Goal: Transaction & Acquisition: Obtain resource

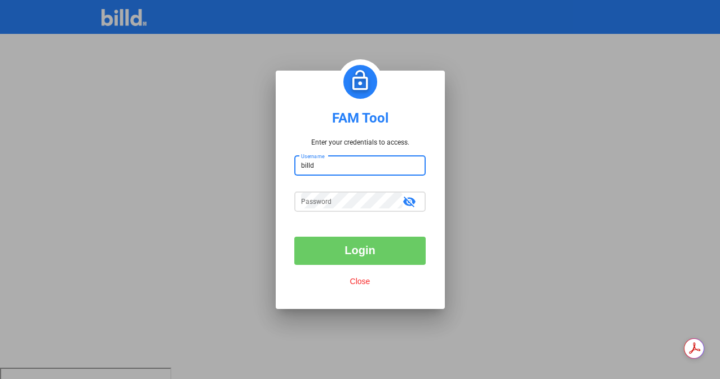
type input "billduser"
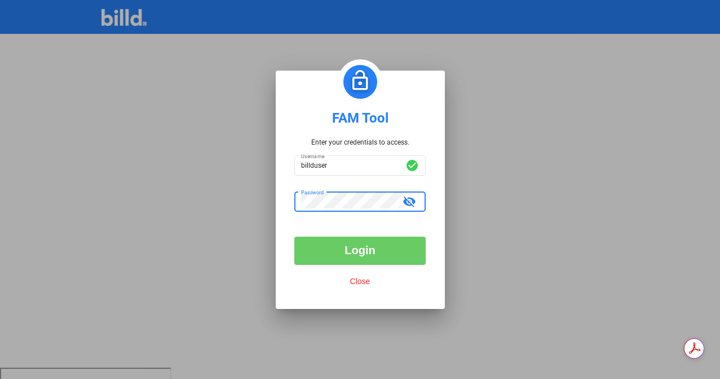
click at [358, 250] on button "Login" at bounding box center [359, 250] width 131 height 28
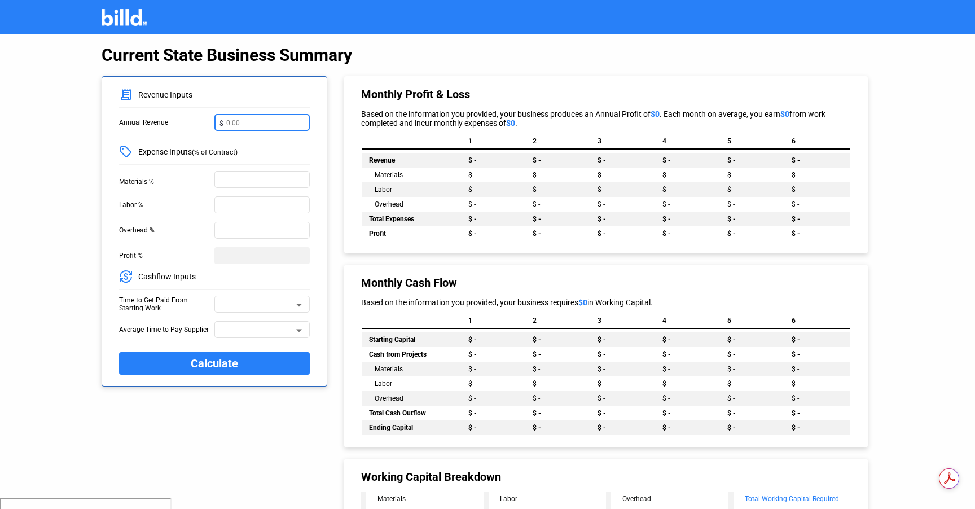
click at [221, 121] on div "$" at bounding box center [261, 122] width 85 height 12
type input "10,000,000"
click at [231, 175] on input "text" at bounding box center [261, 179] width 85 height 12
type input "40%"
click at [220, 208] on input "text" at bounding box center [261, 204] width 85 height 12
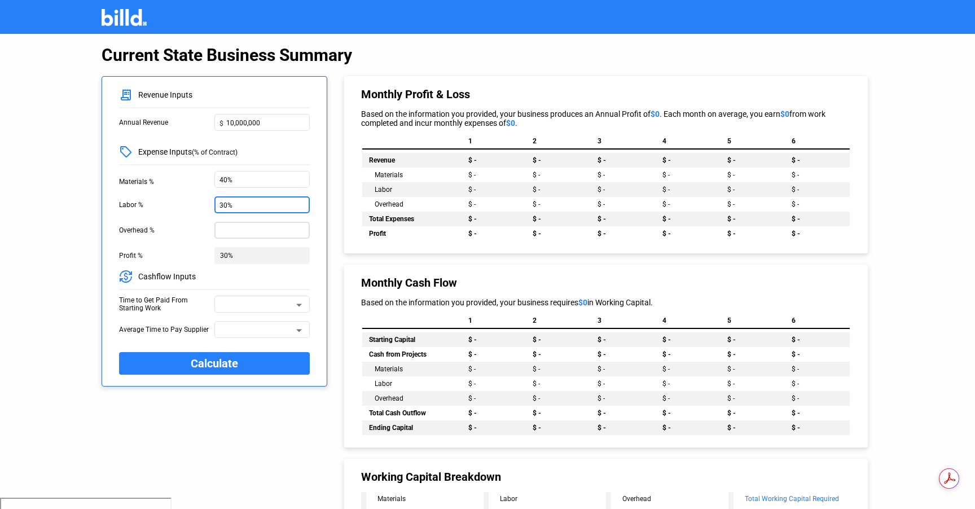
type input "30%"
click at [233, 226] on input "text" at bounding box center [261, 229] width 85 height 12
type input "15%"
click at [231, 304] on span at bounding box center [257, 308] width 74 height 8
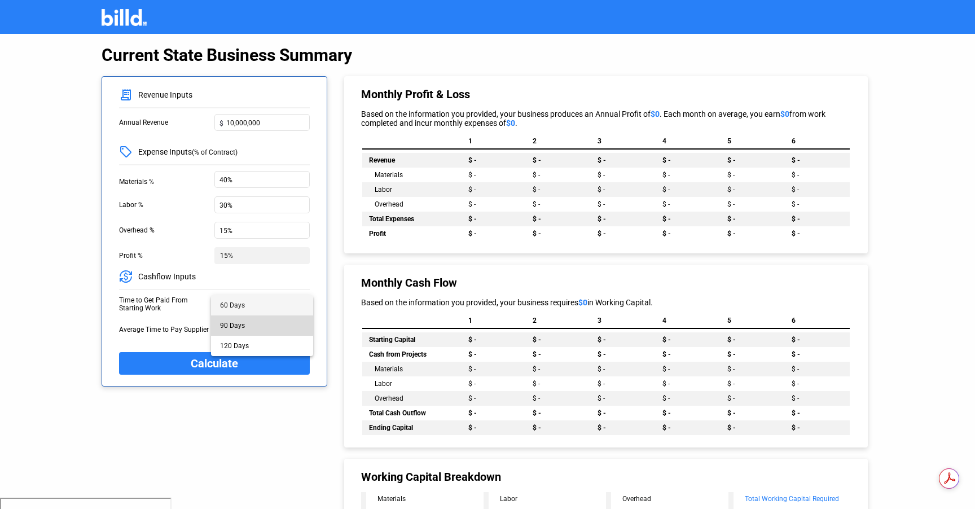
click at [234, 322] on span "90 Days" at bounding box center [232, 326] width 25 height 8
click at [246, 332] on span at bounding box center [257, 333] width 74 height 8
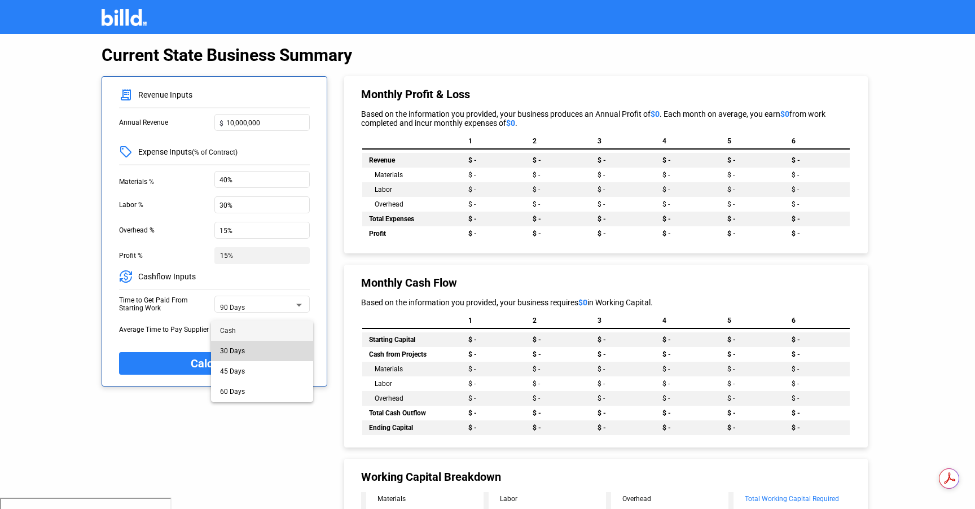
click at [235, 354] on span "30 Days" at bounding box center [262, 351] width 84 height 20
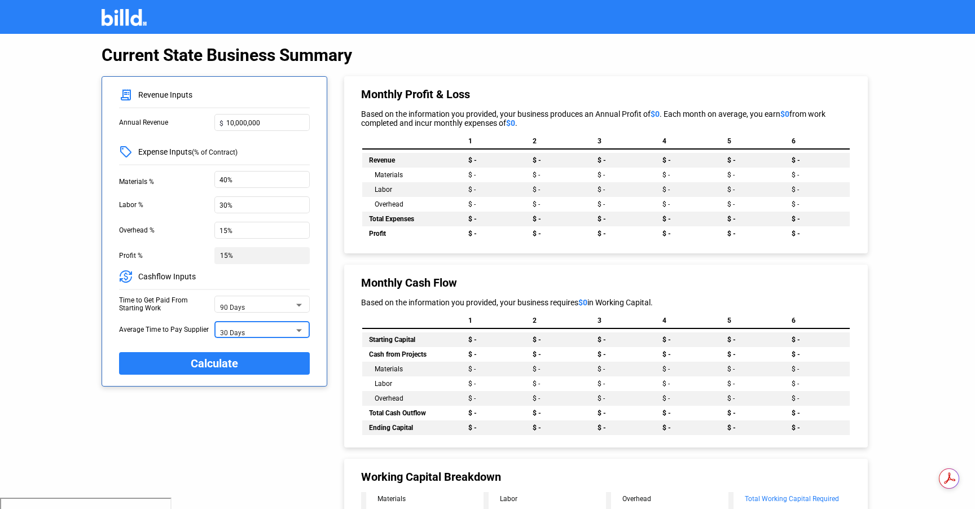
click at [203, 364] on span "Calculate" at bounding box center [214, 363] width 47 height 19
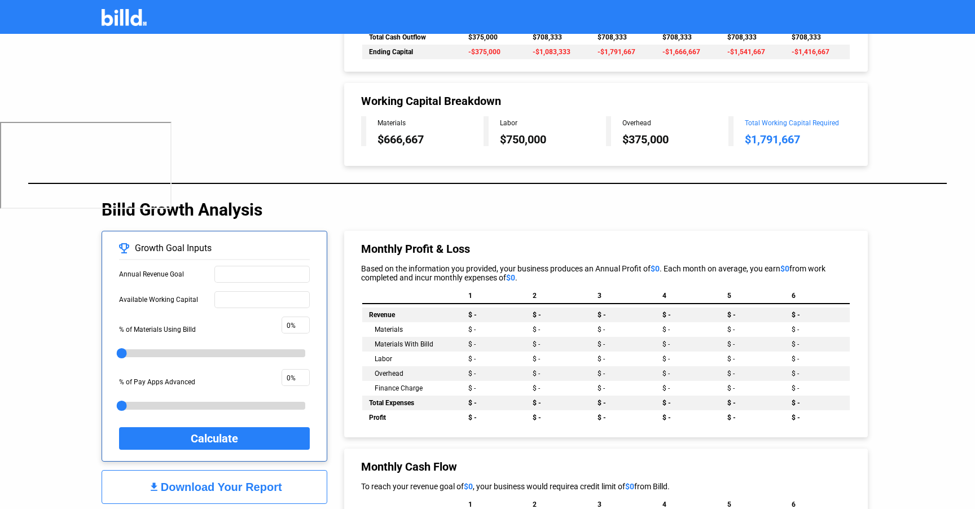
scroll to position [384, 0]
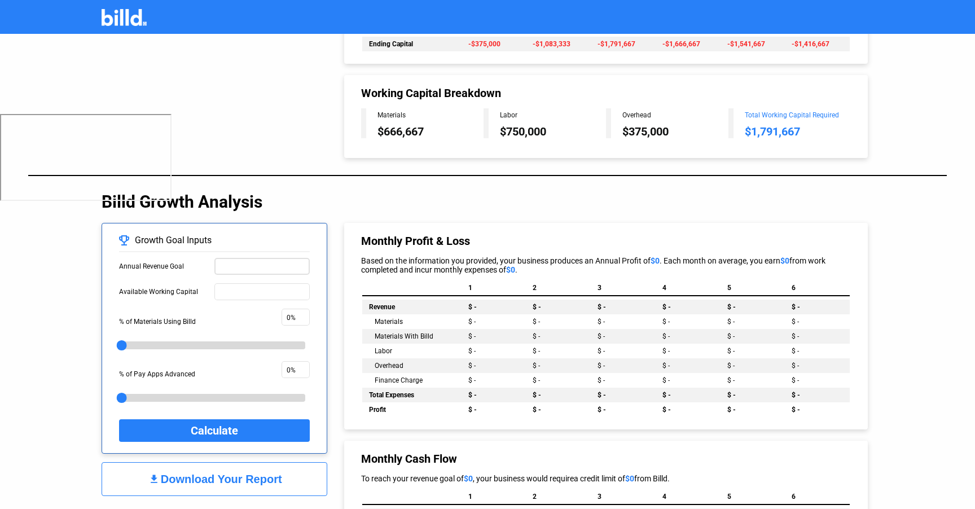
click at [234, 271] on input "text" at bounding box center [261, 266] width 85 height 12
type input "12,000,000"
click at [265, 293] on input "text" at bounding box center [261, 291] width 85 height 12
drag, startPoint x: 122, startPoint y: 278, endPoint x: 148, endPoint y: 288, distance: 27.3
click at [145, 288] on div "Growth Goal Inputs Annual Revenue Goal $ 12,000,000 Available Working Capital $…" at bounding box center [214, 324] width 191 height 179
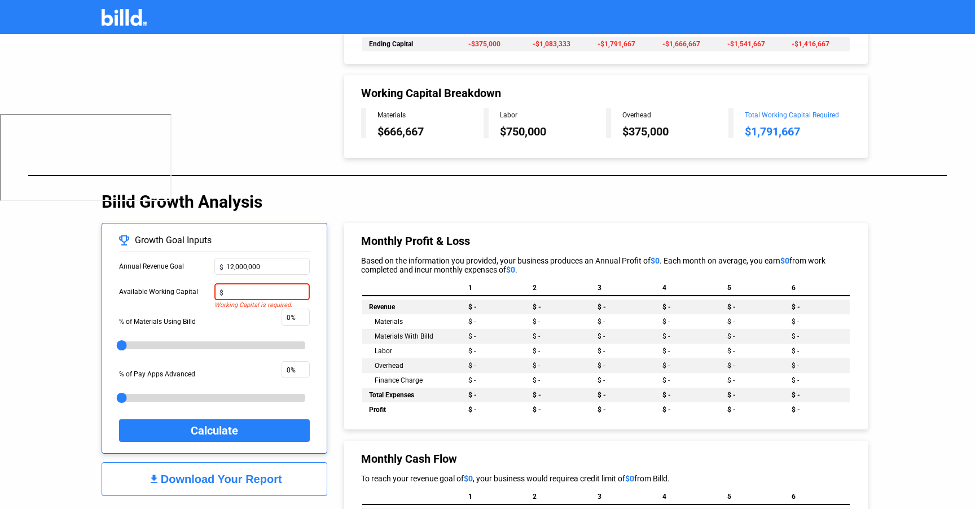
click at [229, 294] on input "text" at bounding box center [265, 291] width 78 height 12
type input "2,000,000"
click at [46, 296] on div "Current State Business Summary Revenue Inputs Annual Revenue $ 10,000,000 Expen…" at bounding box center [487, 230] width 975 height 1160
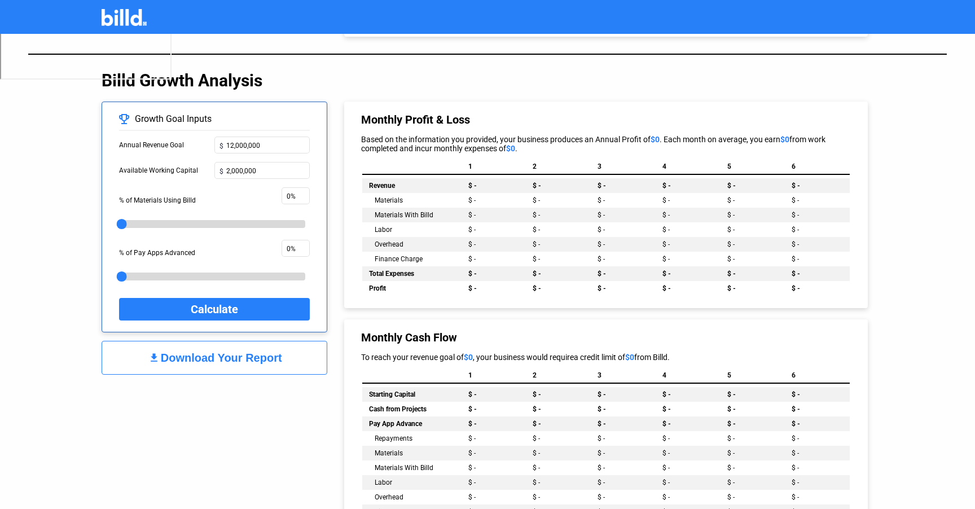
scroll to position [508, 0]
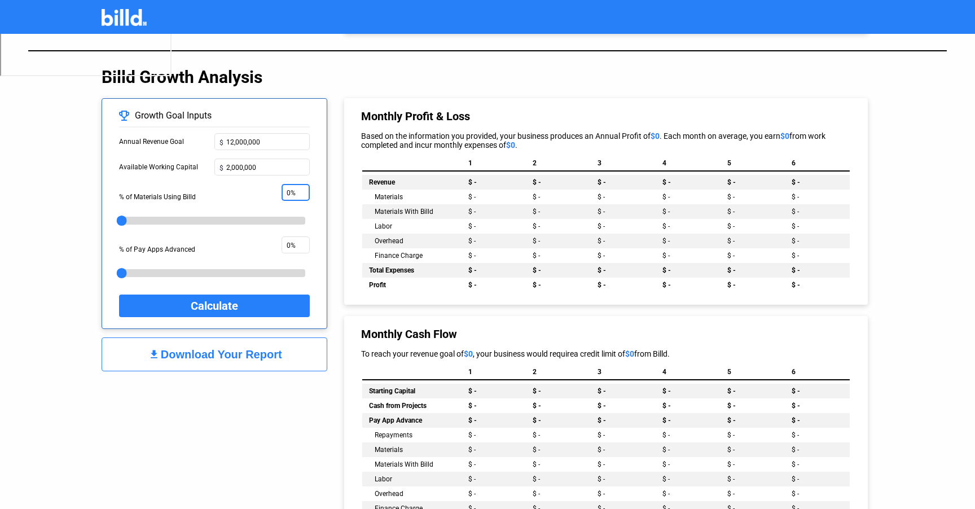
drag, startPoint x: 296, startPoint y: 192, endPoint x: 275, endPoint y: 192, distance: 21.4
click at [275, 192] on div "% of Materials Using Billd 0%" at bounding box center [214, 196] width 191 height 25
click at [205, 306] on span "Calculate" at bounding box center [214, 305] width 47 height 19
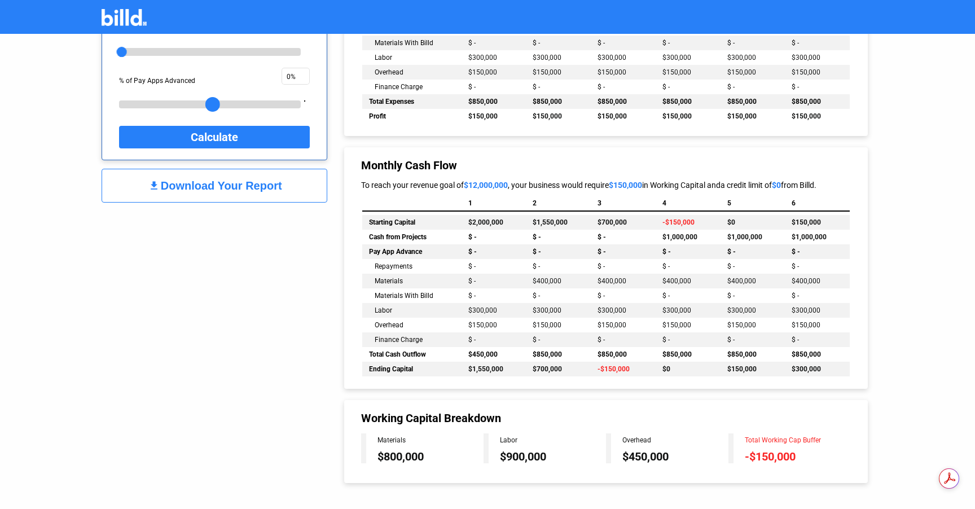
drag, startPoint x: 123, startPoint y: 104, endPoint x: 212, endPoint y: 102, distance: 88.6
click at [212, 102] on div at bounding box center [212, 104] width 15 height 15
click at [207, 138] on span "Calculate" at bounding box center [214, 137] width 47 height 19
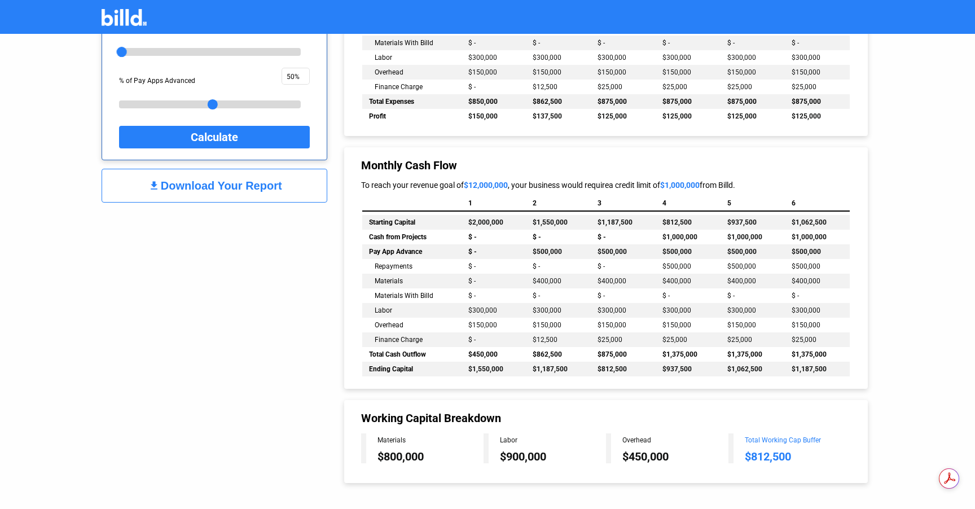
drag, startPoint x: 661, startPoint y: 236, endPoint x: 700, endPoint y: 239, distance: 39.6
click at [700, 239] on td "$1,000,000" at bounding box center [688, 237] width 65 height 15
drag, startPoint x: 799, startPoint y: 456, endPoint x: 738, endPoint y: 432, distance: 66.1
click at [720, 378] on div "Working Capital Breakdown Materials $800,000 Labor $900,000 Overhead $450,000 T…" at bounding box center [606, 441] width 524 height 83
drag, startPoint x: 214, startPoint y: 103, endPoint x: 173, endPoint y: 93, distance: 42.4
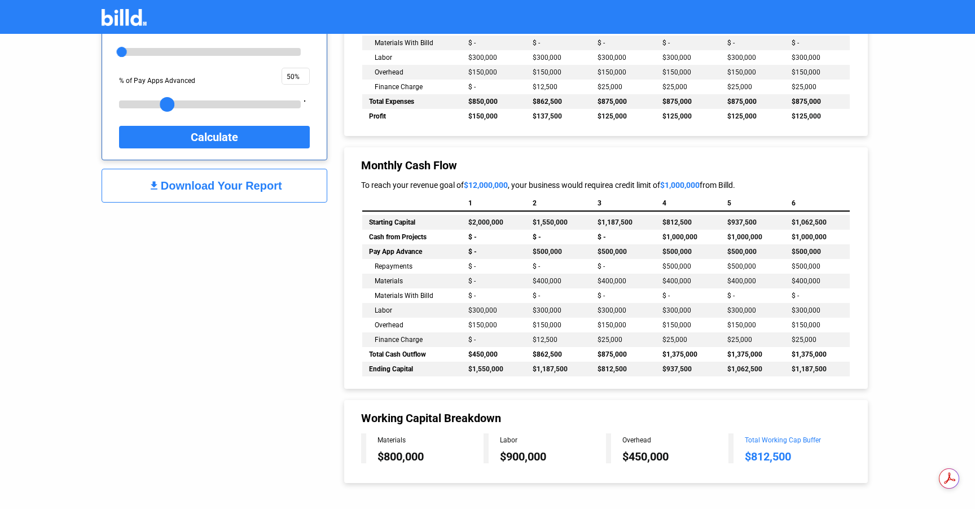
click at [173, 93] on mat-slider "25" at bounding box center [214, 100] width 191 height 27
click at [194, 137] on span "Calculate" at bounding box center [214, 137] width 47 height 19
drag, startPoint x: 379, startPoint y: 337, endPoint x: 873, endPoint y: 336, distance: 494.2
click at [720, 336] on div "Monthly Profit & Loss Based on the information you provided, your business prod…" at bounding box center [603, 200] width 540 height 565
click at [601, 340] on span "$12,500" at bounding box center [609, 340] width 25 height 8
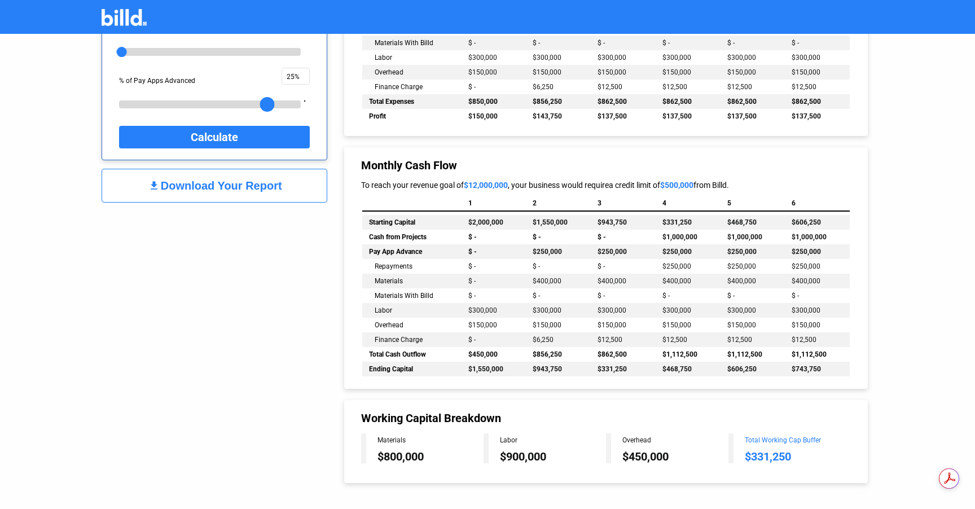
drag, startPoint x: 169, startPoint y: 103, endPoint x: 267, endPoint y: 101, distance: 98.8
click at [267, 101] on div at bounding box center [267, 104] width 15 height 15
click at [257, 131] on button "Calculate" at bounding box center [214, 137] width 191 height 23
drag, startPoint x: 526, startPoint y: 344, endPoint x: 729, endPoint y: 331, distance: 203.0
click at [720, 331] on div "Repayments $ - $ - $ - $800,000 $800,000 $800,000 Materials $ - $400,000 $400,0…" at bounding box center [605, 310] width 487 height 103
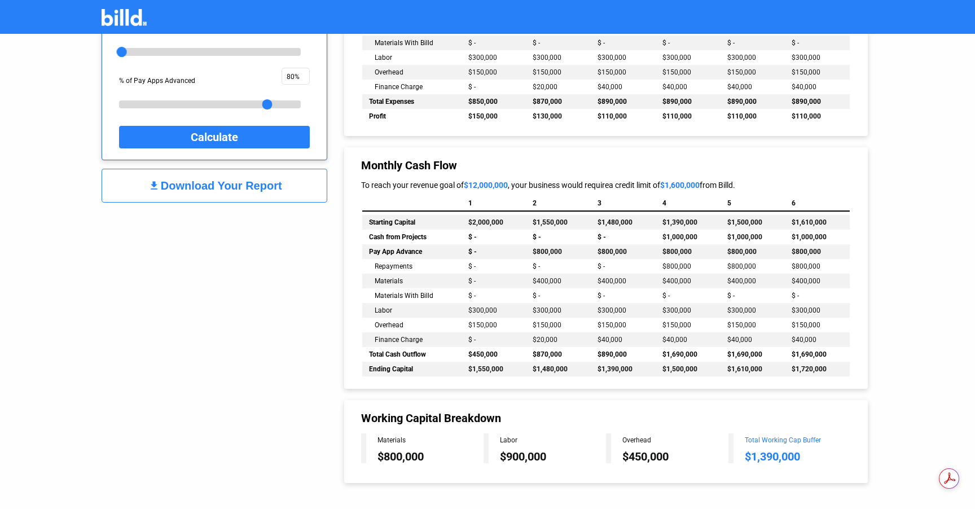
click at [626, 188] on div "To reach your revenue goal of $12,000,000 , your business would require a credi…" at bounding box center [606, 185] width 490 height 9
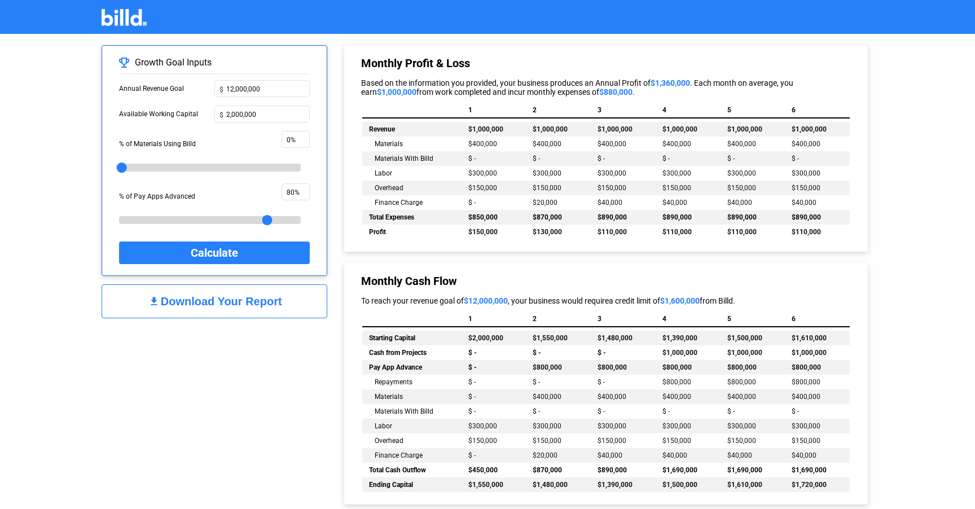
scroll to position [560, 0]
drag, startPoint x: 694, startPoint y: 83, endPoint x: 652, endPoint y: 82, distance: 42.9
click at [652, 82] on div "Based on the information you provided, your business produces an Annual Profit …" at bounding box center [606, 89] width 490 height 18
drag, startPoint x: 270, startPoint y: 219, endPoint x: 151, endPoint y: 217, distance: 119.1
click at [151, 217] on div at bounding box center [149, 221] width 15 height 15
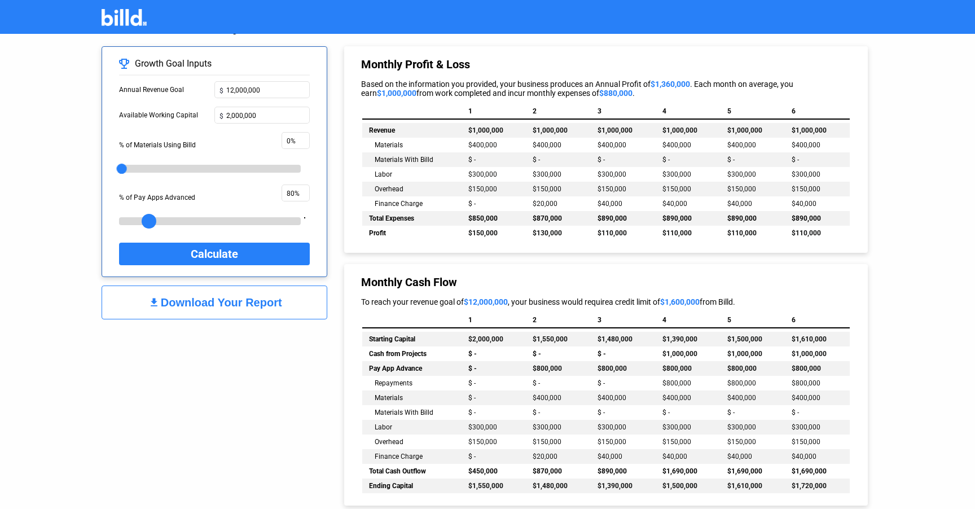
type input "15%"
click at [169, 260] on button "Calculate" at bounding box center [214, 254] width 191 height 23
click at [234, 89] on input "12,000,000" at bounding box center [265, 89] width 78 height 12
click at [215, 249] on span "Calculate" at bounding box center [214, 253] width 47 height 19
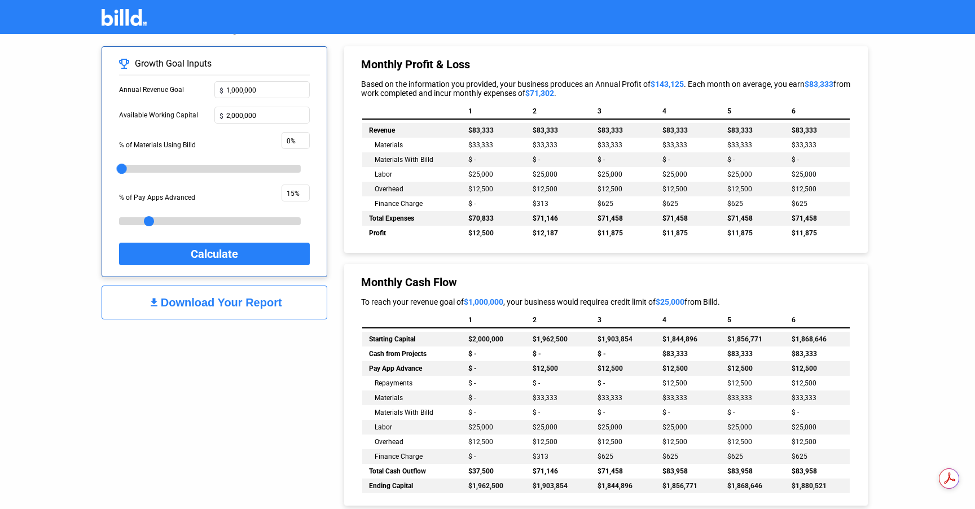
scroll to position [0, 0]
drag, startPoint x: 257, startPoint y: 116, endPoint x: 185, endPoint y: 114, distance: 71.7
click at [185, 114] on div "Available Working Capital $ 2,000,000" at bounding box center [214, 119] width 191 height 25
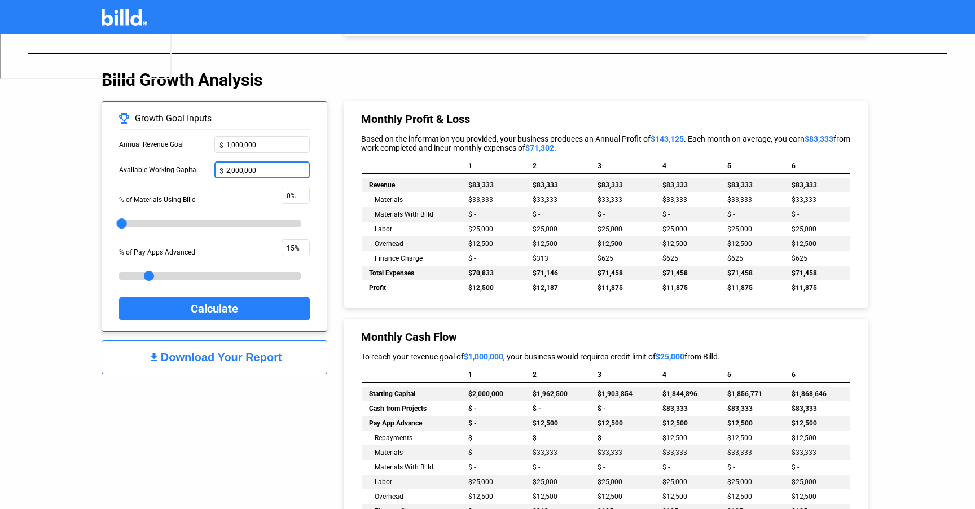
scroll to position [499, 0]
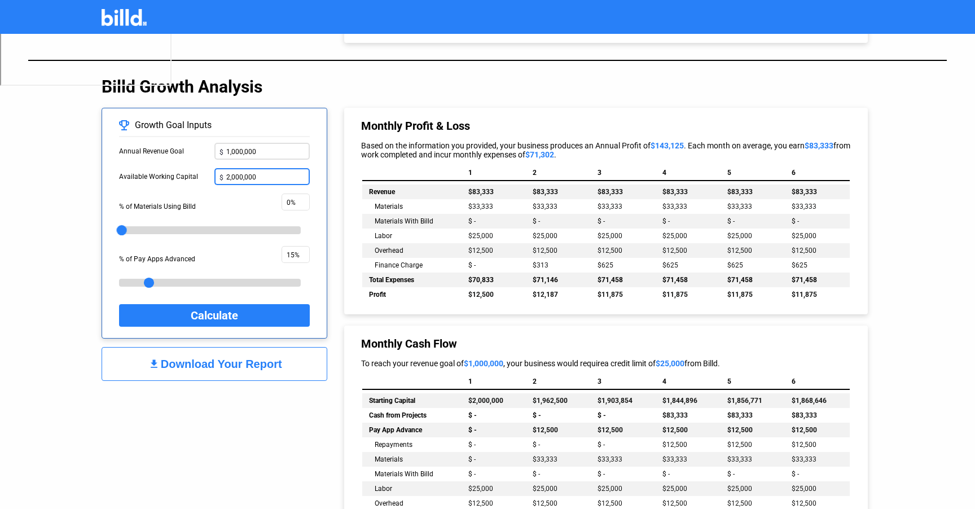
click at [228, 153] on input "1,000,000" at bounding box center [265, 150] width 78 height 12
type input "12,000,000"
click at [68, 243] on div "Current State Business Summary Revenue Inputs Annual Revenue $ 10,000,000 Expen…" at bounding box center [487, 115] width 975 height 1160
drag, startPoint x: 147, startPoint y: 281, endPoint x: 111, endPoint y: 272, distance: 37.1
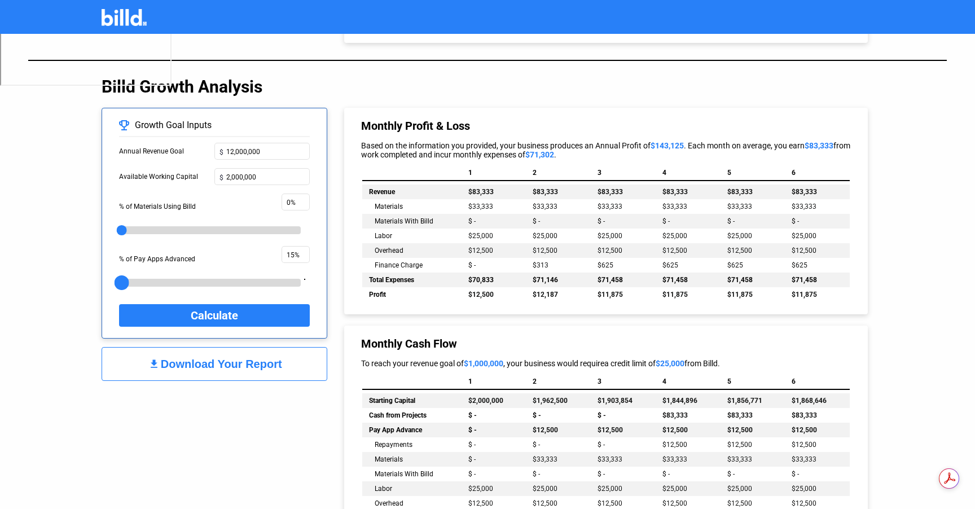
click at [111, 272] on div "Growth Goal Inputs Annual Revenue Goal $ 12,000,000 Available Working Capital $…" at bounding box center [215, 223] width 226 height 231
type input "0%"
click at [220, 316] on span "Calculate" at bounding box center [214, 315] width 47 height 19
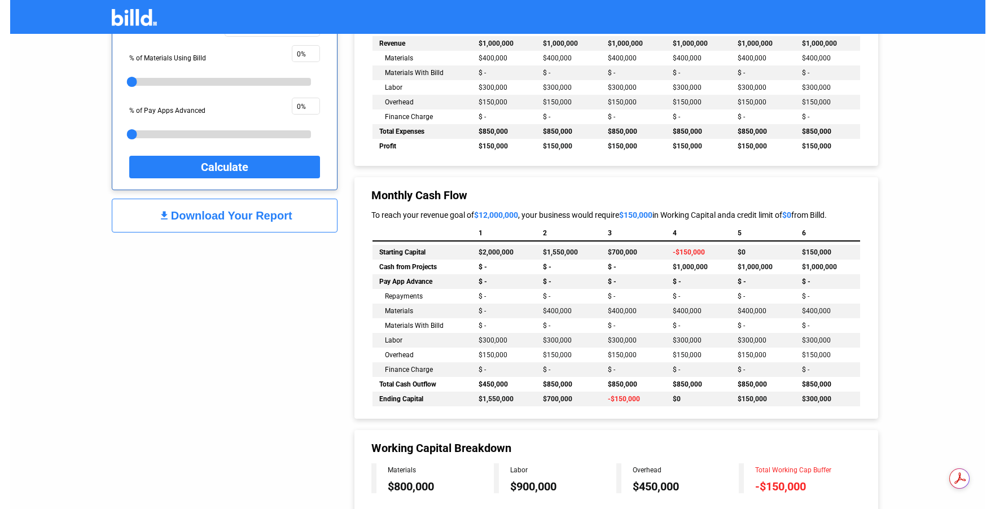
scroll to position [672, 0]
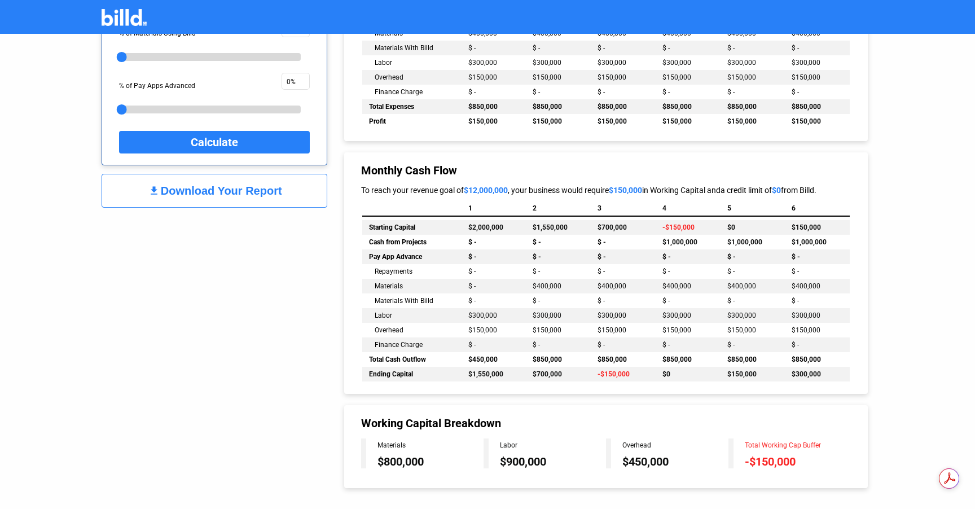
click at [215, 185] on div "Download Your Report" at bounding box center [221, 190] width 121 height 13
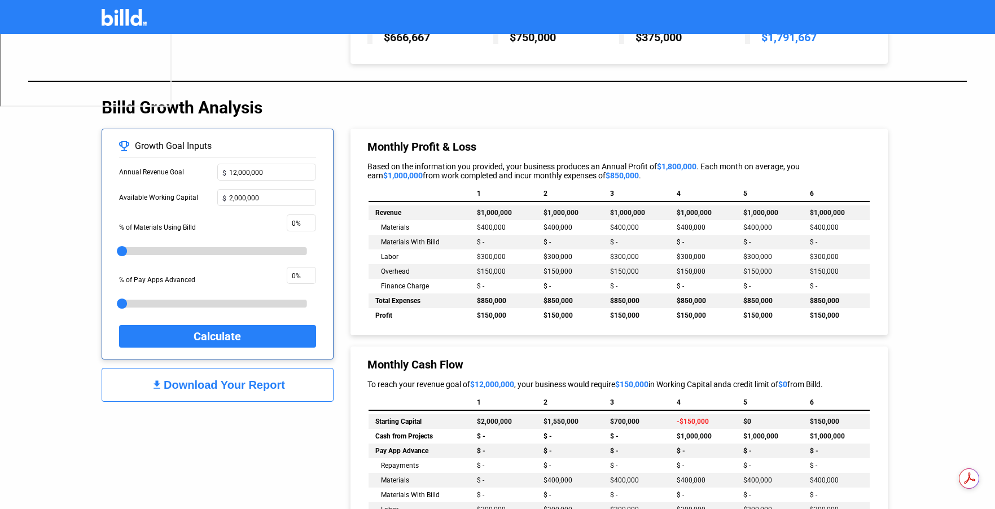
scroll to position [469, 0]
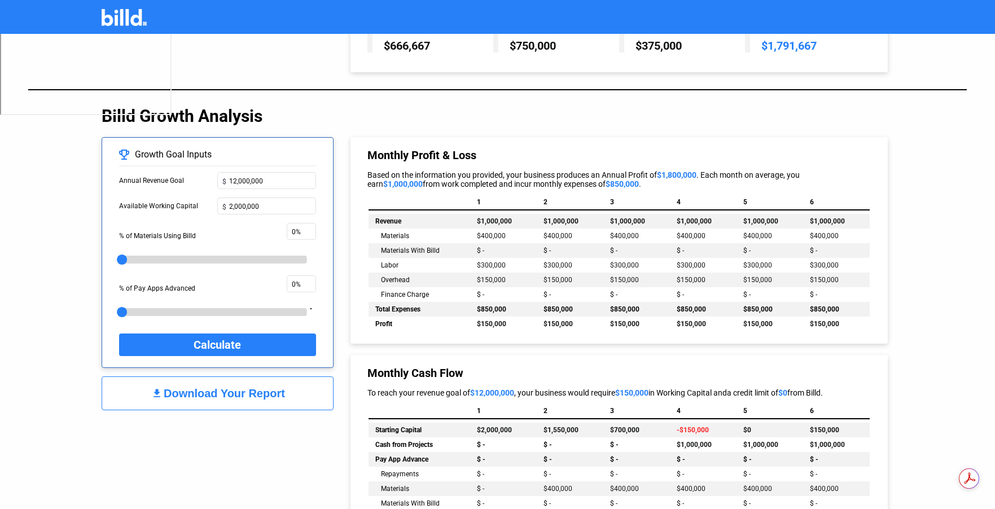
click at [208, 309] on div "0" at bounding box center [218, 308] width 188 height 1
drag, startPoint x: 209, startPoint y: 313, endPoint x: 217, endPoint y: 313, distance: 7.3
click at [217, 313] on div at bounding box center [215, 312] width 15 height 15
click at [205, 345] on span "Calculate" at bounding box center [217, 344] width 47 height 19
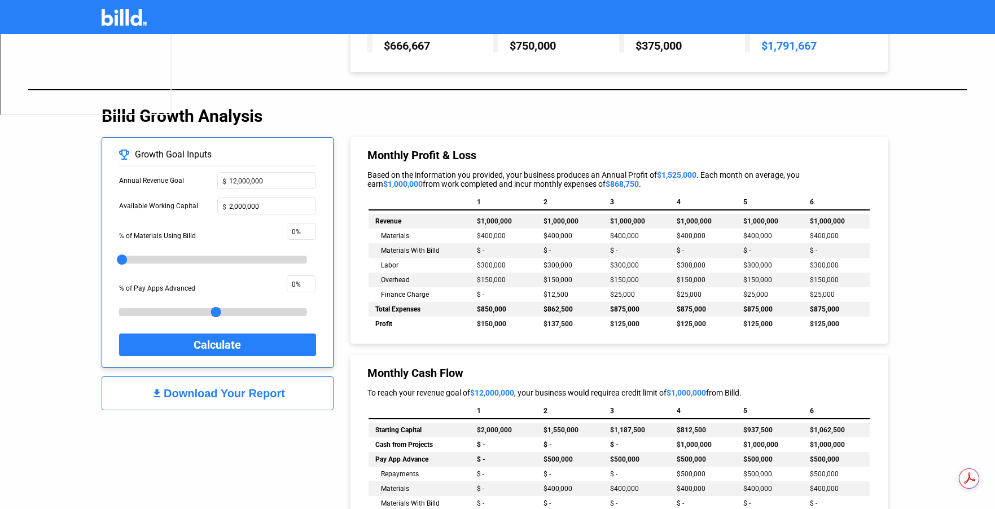
click at [228, 378] on div "Download Your Report" at bounding box center [224, 393] width 121 height 13
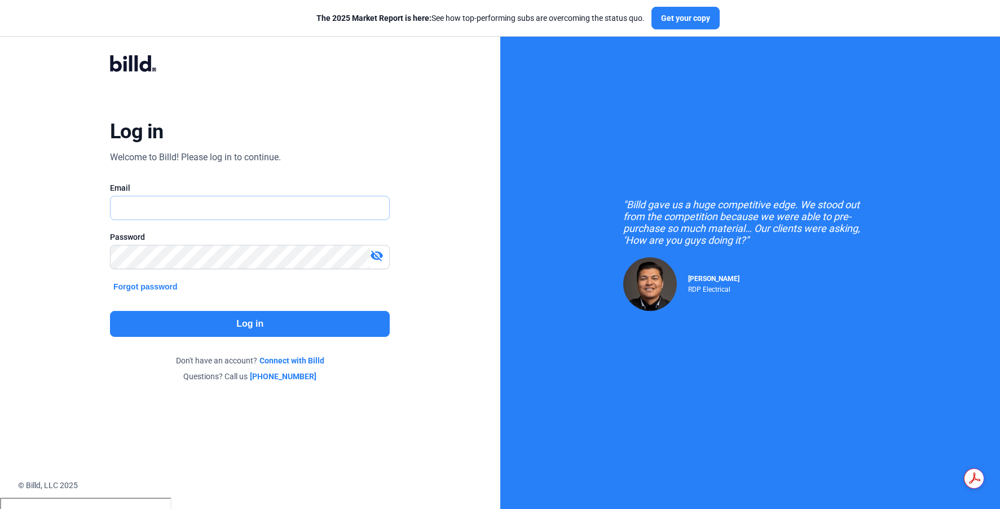
click at [267, 211] on input "text" at bounding box center [244, 207] width 267 height 23
type input "[PERSON_NAME][EMAIL_ADDRESS][DOMAIN_NAME]"
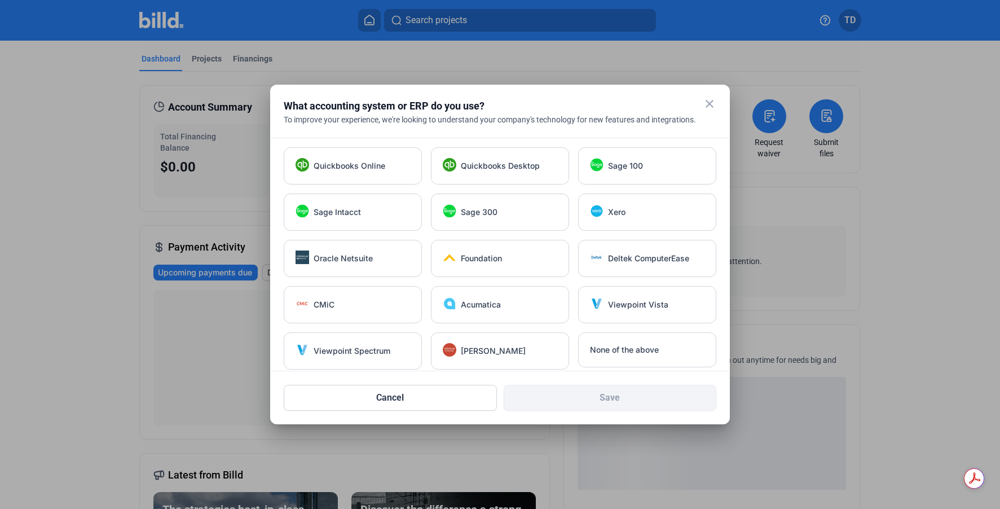
click at [709, 103] on mat-icon "close" at bounding box center [710, 104] width 14 height 14
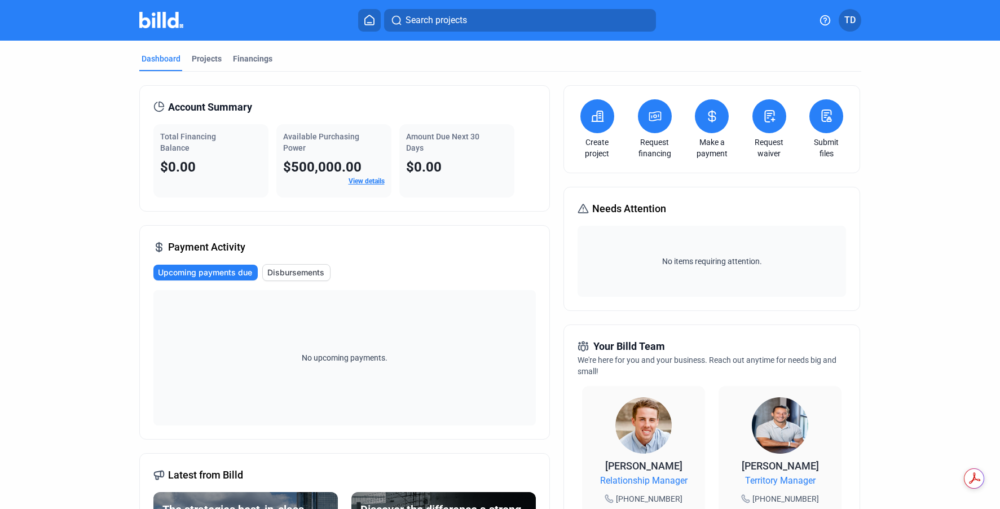
click at [828, 19] on icon at bounding box center [825, 20] width 11 height 11
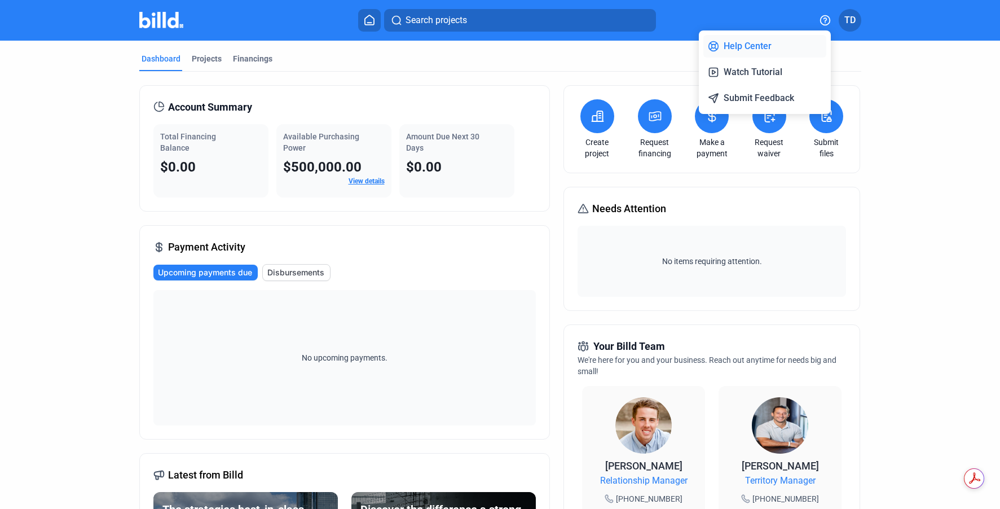
click at [791, 47] on button "Help Center" at bounding box center [765, 46] width 123 height 23
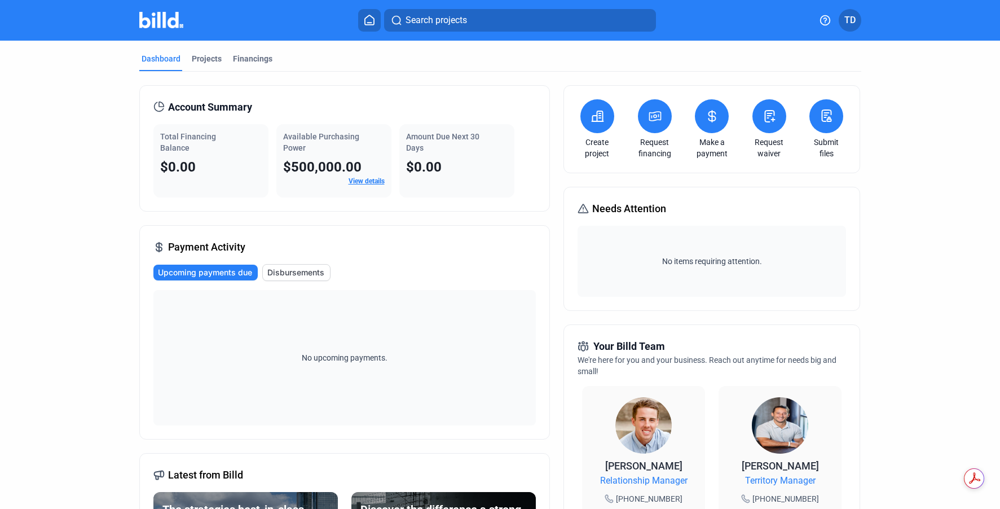
click at [596, 121] on icon at bounding box center [597, 116] width 11 height 10
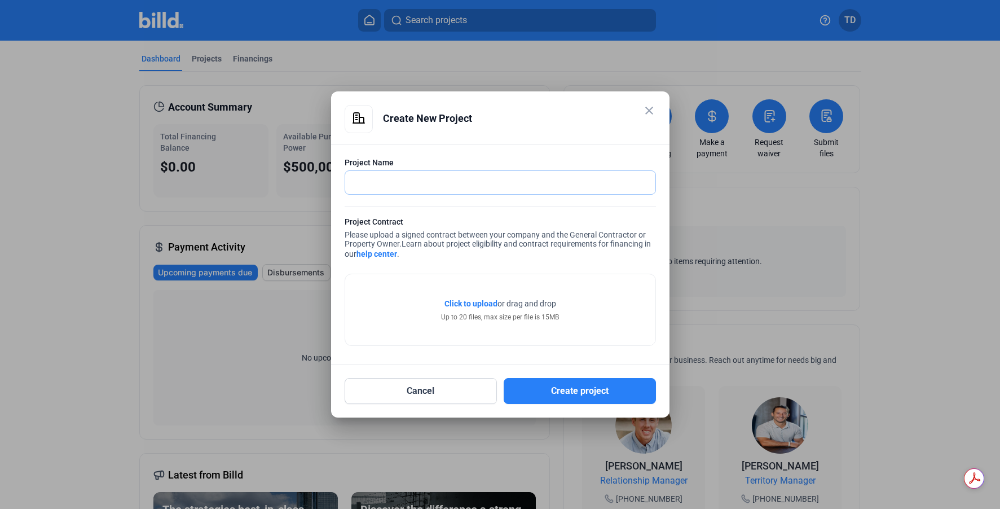
click at [402, 184] on input "text" at bounding box center [494, 182] width 298 height 23
click at [628, 249] on div "Project Contract Please upload a signed contract between your company and the G…" at bounding box center [500, 239] width 311 height 46
drag, startPoint x: 406, startPoint y: 235, endPoint x: 509, endPoint y: 245, distance: 103.7
click at [509, 245] on div "Project Contract Please upload a signed contract between your company and the G…" at bounding box center [500, 239] width 311 height 46
click at [432, 240] on span "Learn about project eligibility and contract requirements for financing in our …" at bounding box center [498, 248] width 306 height 19
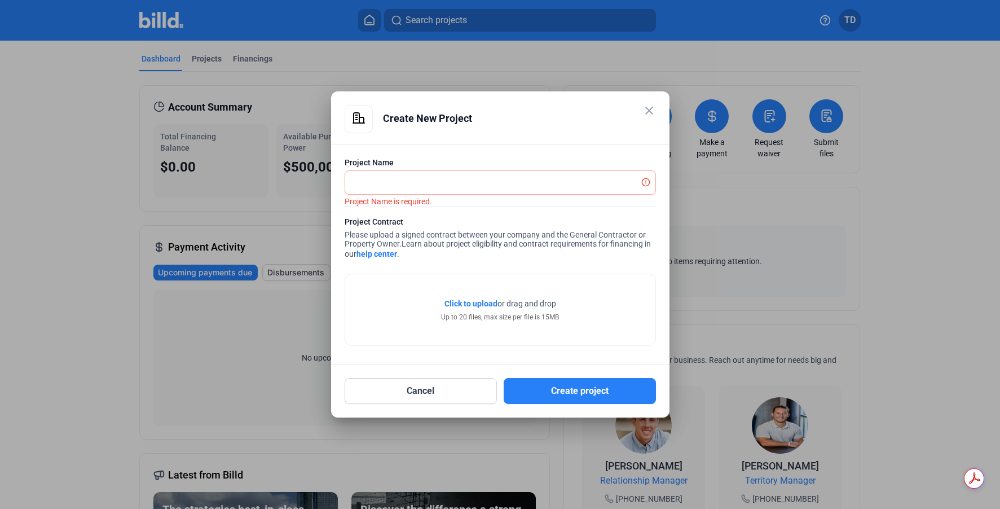
click at [388, 253] on link "help center" at bounding box center [377, 253] width 41 height 9
click at [394, 184] on input "text" at bounding box center [494, 182] width 298 height 23
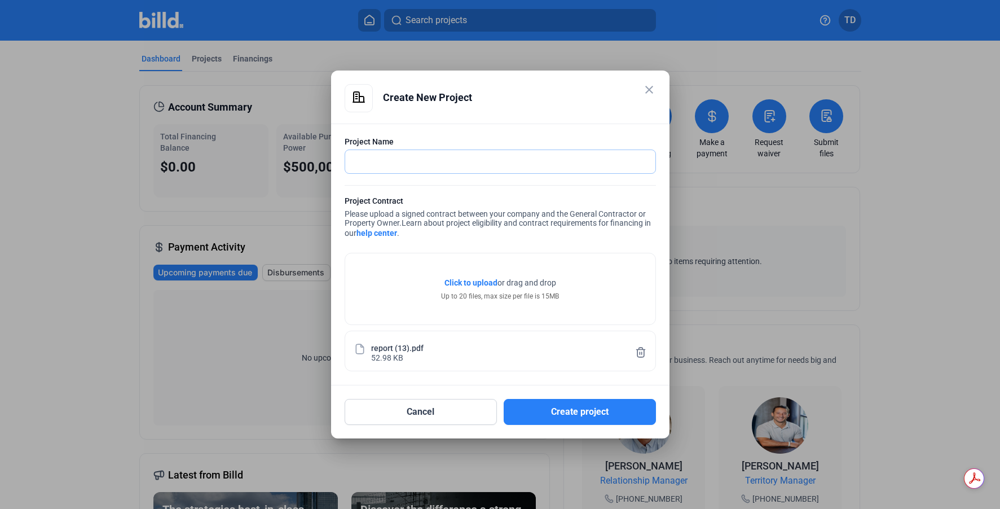
click at [378, 159] on input "text" at bounding box center [500, 161] width 310 height 23
click at [370, 155] on input "text" at bounding box center [500, 161] width 310 height 23
click at [504, 104] on div "Create New Project" at bounding box center [519, 97] width 273 height 27
drag, startPoint x: 403, startPoint y: 222, endPoint x: 411, endPoint y: 236, distance: 15.7
click at [411, 236] on div "Project Contract Please upload a signed contract between your company and the G…" at bounding box center [500, 218] width 311 height 46
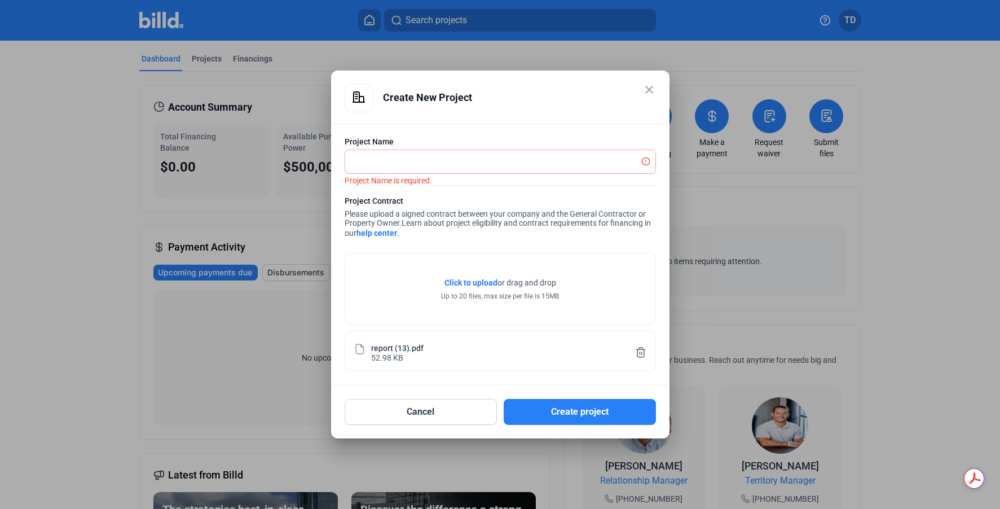
click at [426, 230] on div "Project Contract Please upload a signed contract between your company and the G…" at bounding box center [500, 218] width 311 height 46
click at [650, 90] on mat-icon "close" at bounding box center [650, 90] width 14 height 14
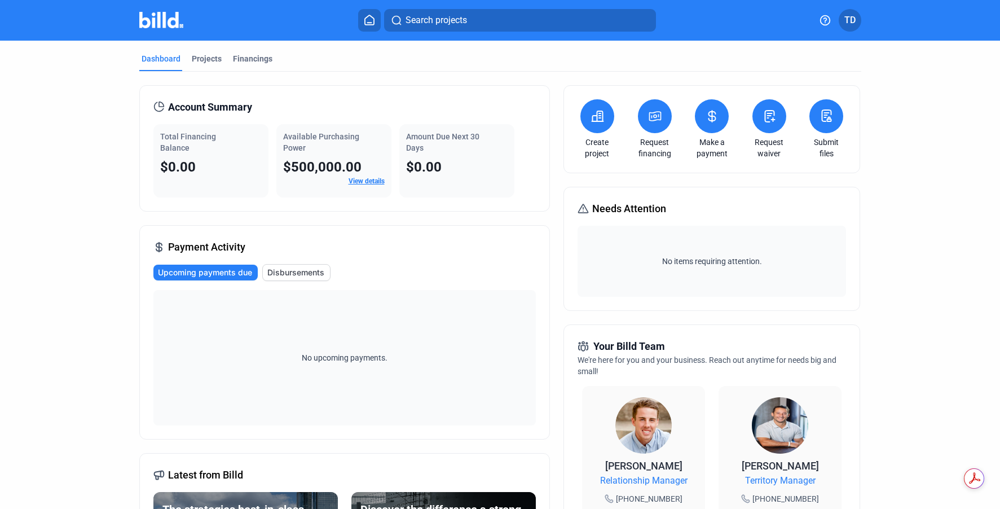
click at [653, 122] on icon at bounding box center [655, 116] width 14 height 14
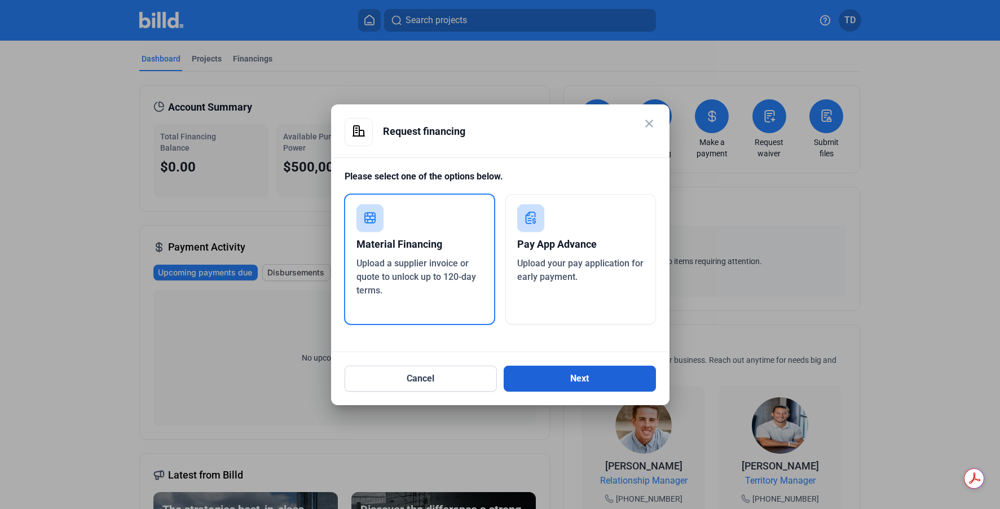
click at [614, 376] on button "Next" at bounding box center [580, 379] width 152 height 26
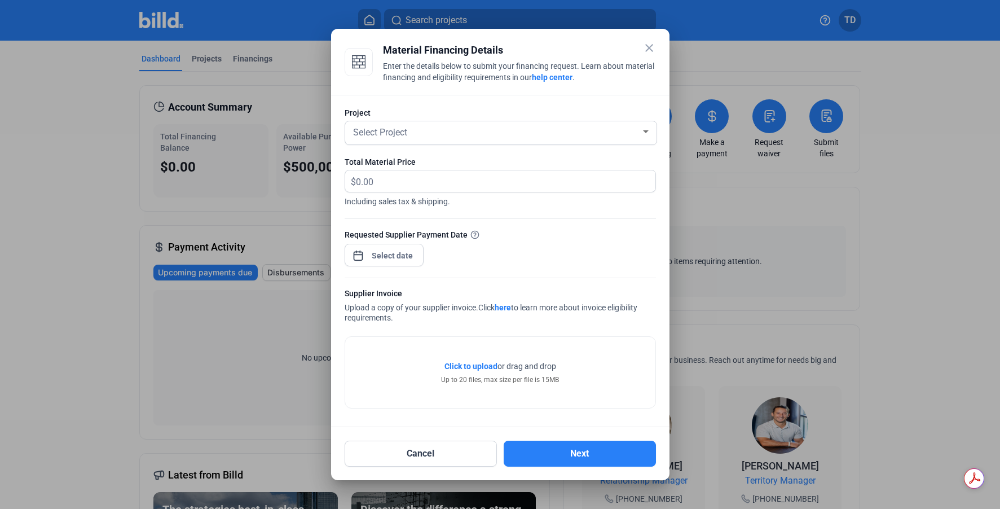
click at [649, 53] on mat-icon "close" at bounding box center [650, 48] width 14 height 14
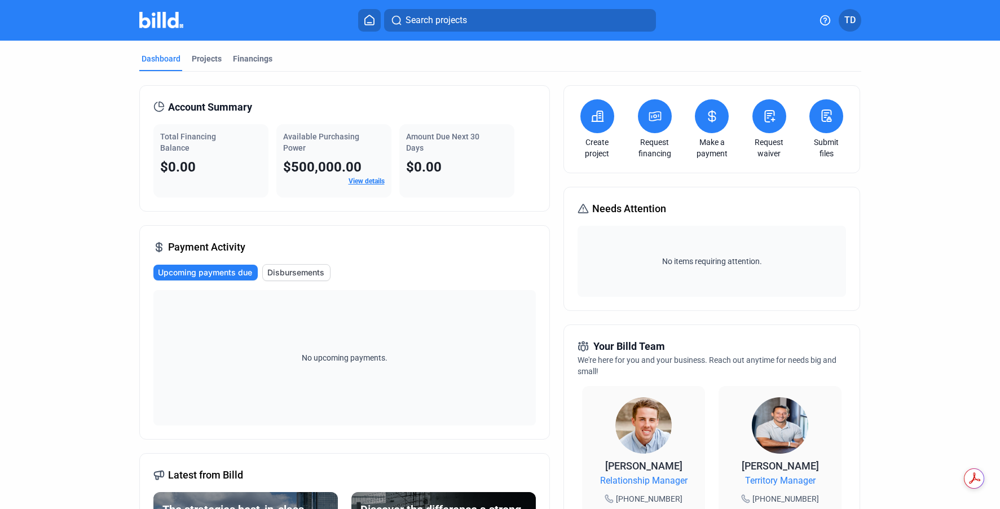
click at [653, 120] on icon at bounding box center [655, 116] width 14 height 14
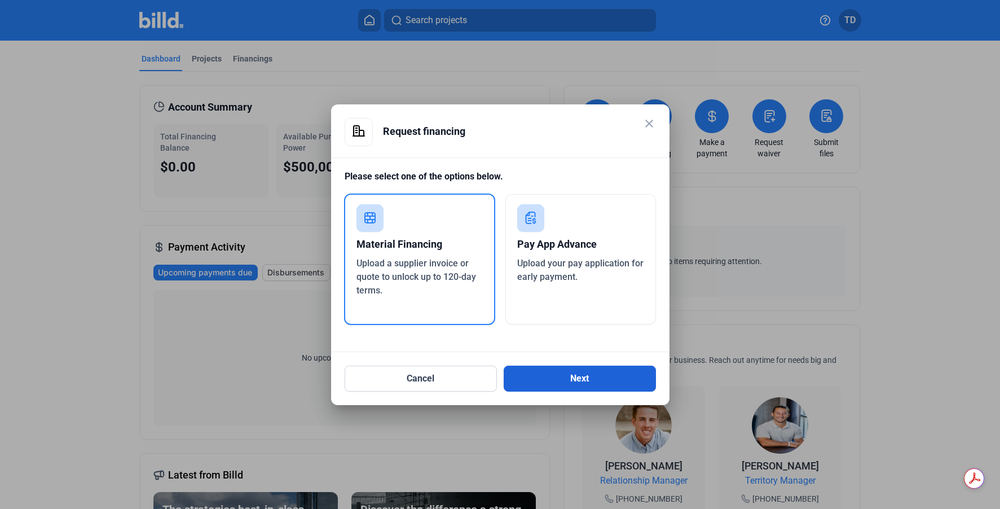
click at [549, 375] on button "Next" at bounding box center [580, 379] width 152 height 26
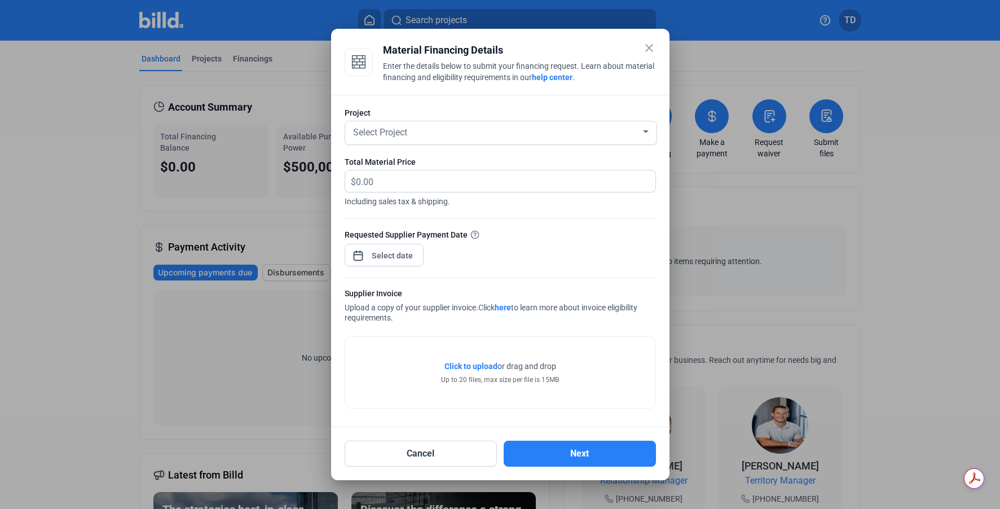
click at [391, 249] on div "close Material Financing Details Enter the details below to submit your financi…" at bounding box center [500, 254] width 1000 height 509
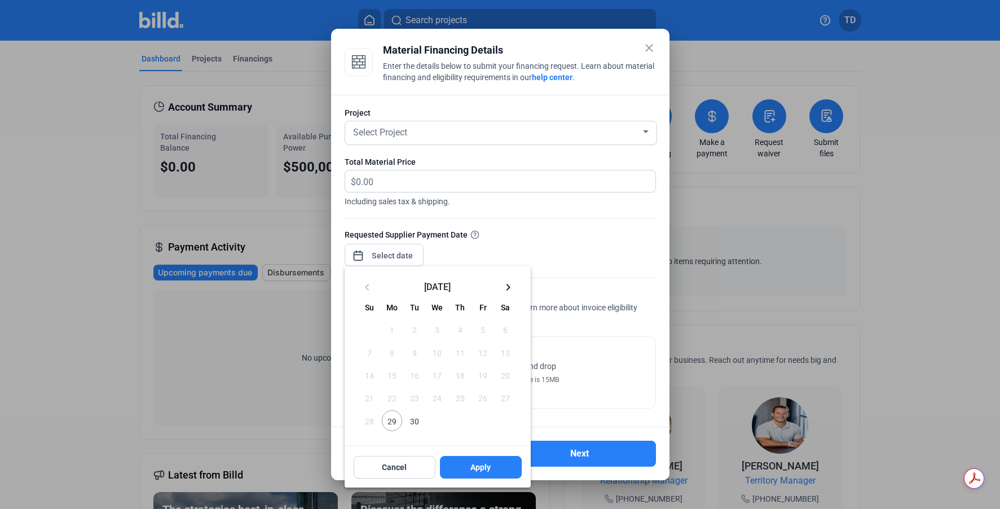
click at [528, 234] on div at bounding box center [500, 254] width 1000 height 509
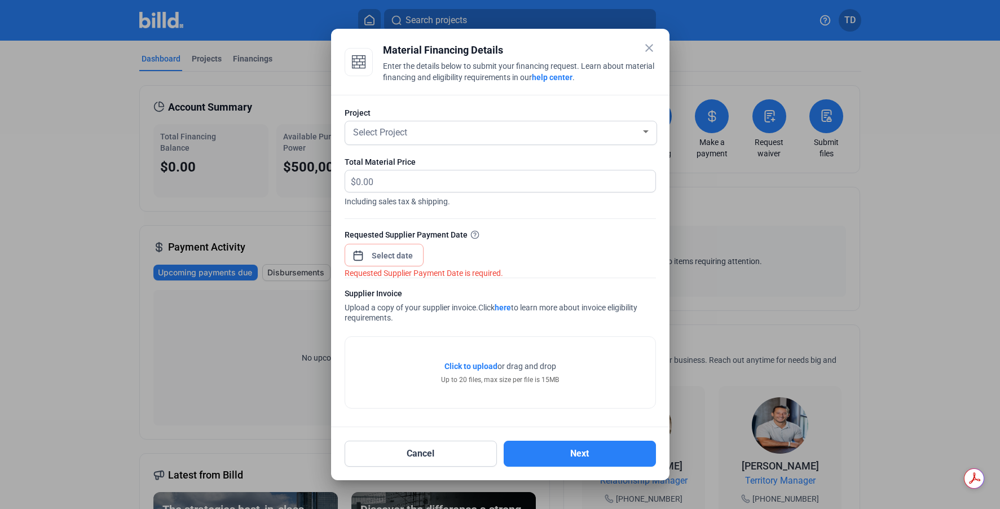
click at [649, 49] on mat-icon "close" at bounding box center [650, 48] width 14 height 14
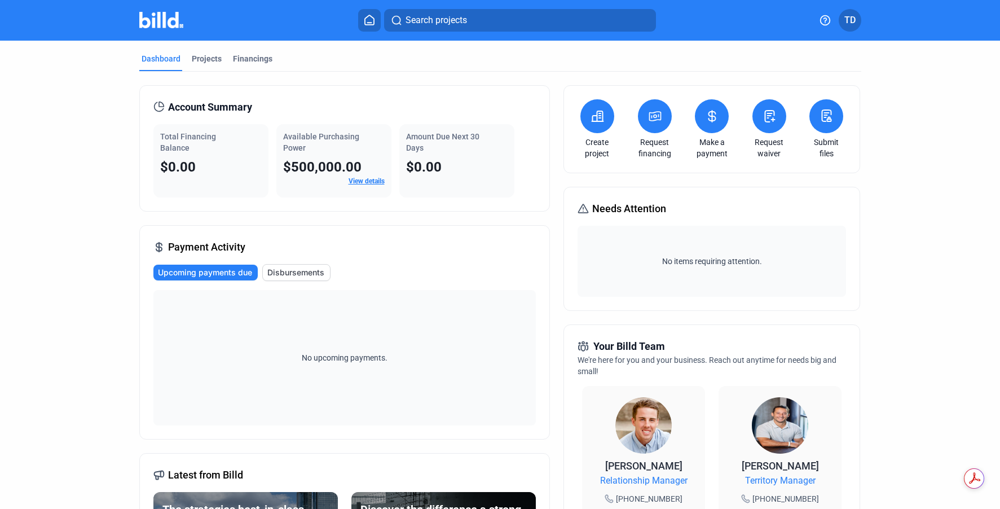
click at [851, 23] on span "TD" at bounding box center [850, 21] width 11 height 14
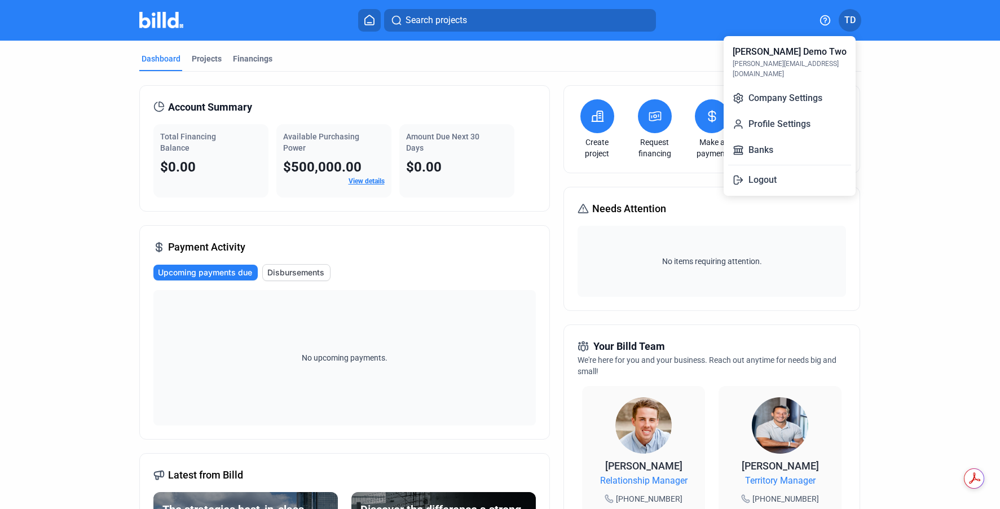
click at [203, 63] on div at bounding box center [500, 254] width 1000 height 509
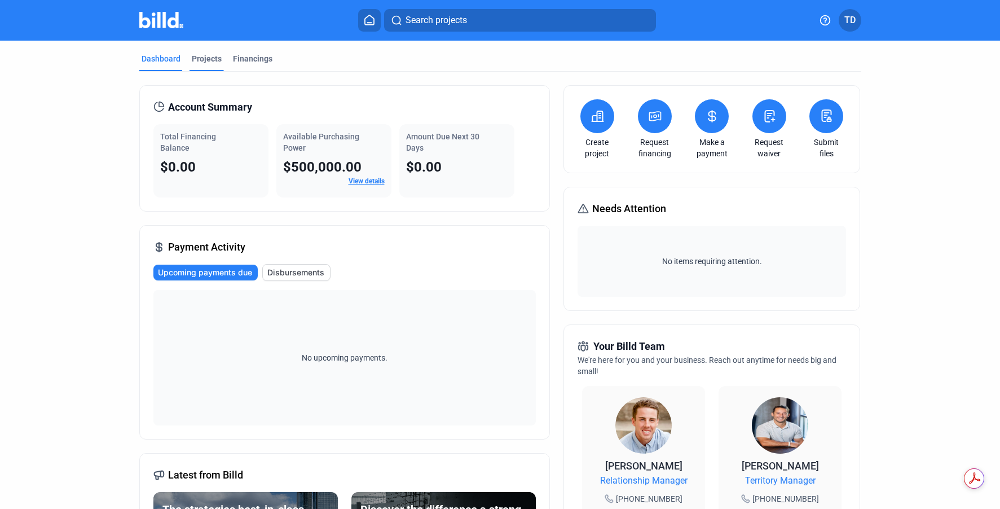
click at [194, 56] on div "Projects" at bounding box center [207, 58] width 30 height 11
